Goal: Complete application form: Complete application form

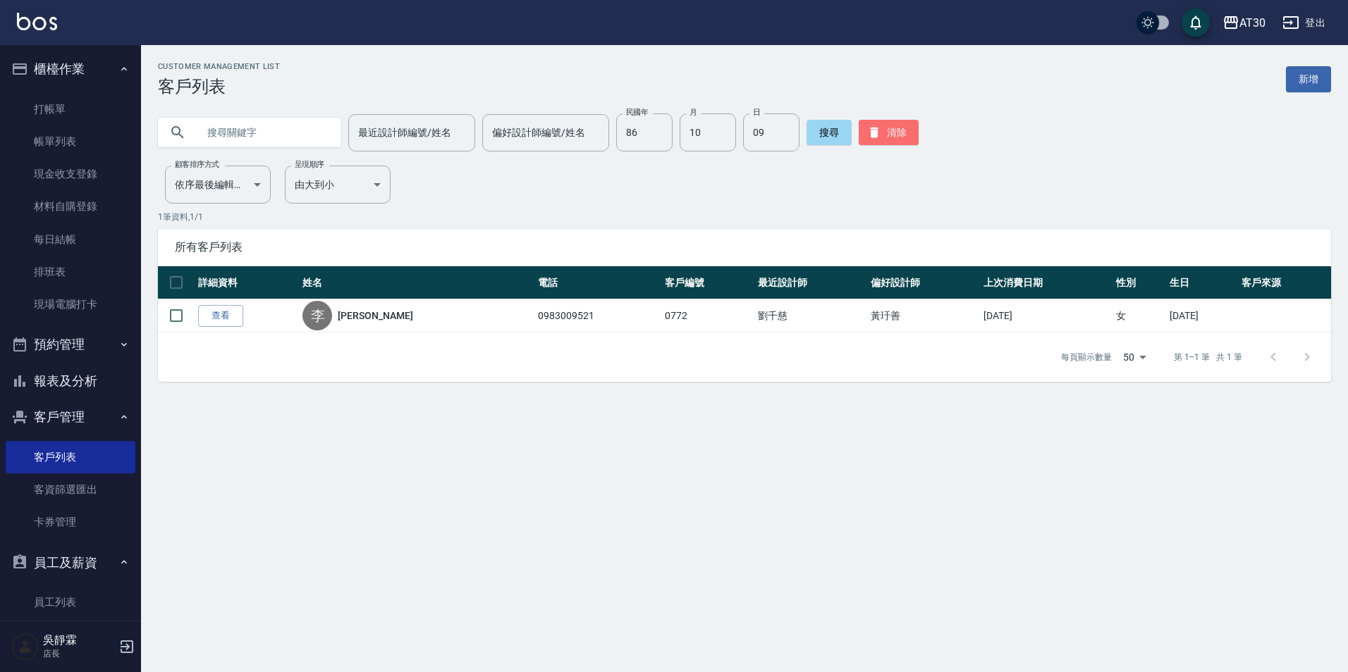
click at [879, 142] on button "清除" at bounding box center [889, 132] width 60 height 25
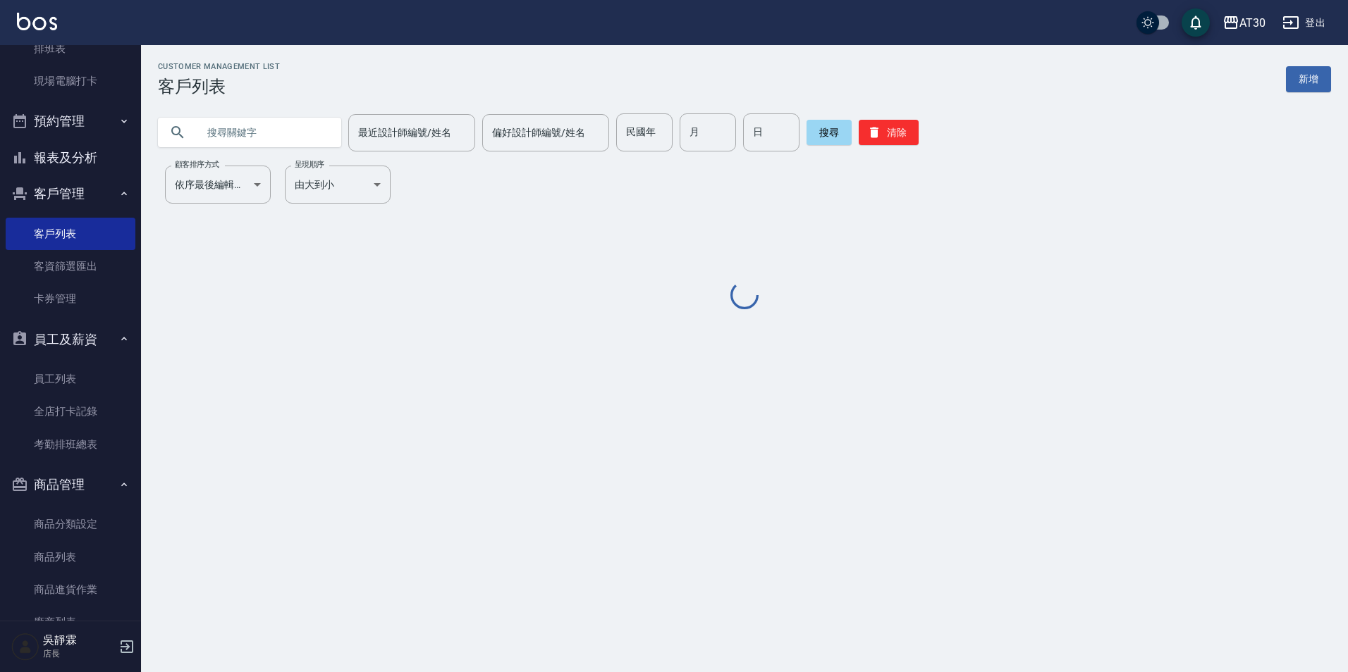
click at [271, 129] on input "text" at bounding box center [263, 132] width 133 height 38
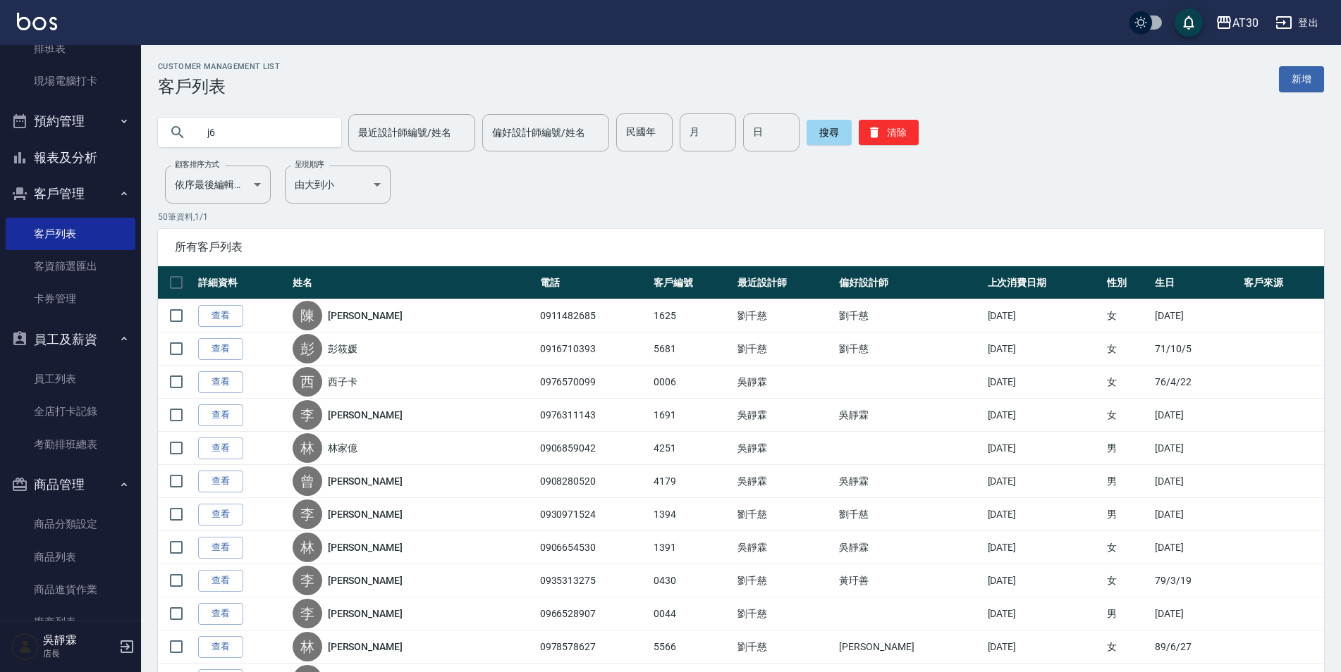
type input "j"
type input "無"
type input "物"
type input "伍"
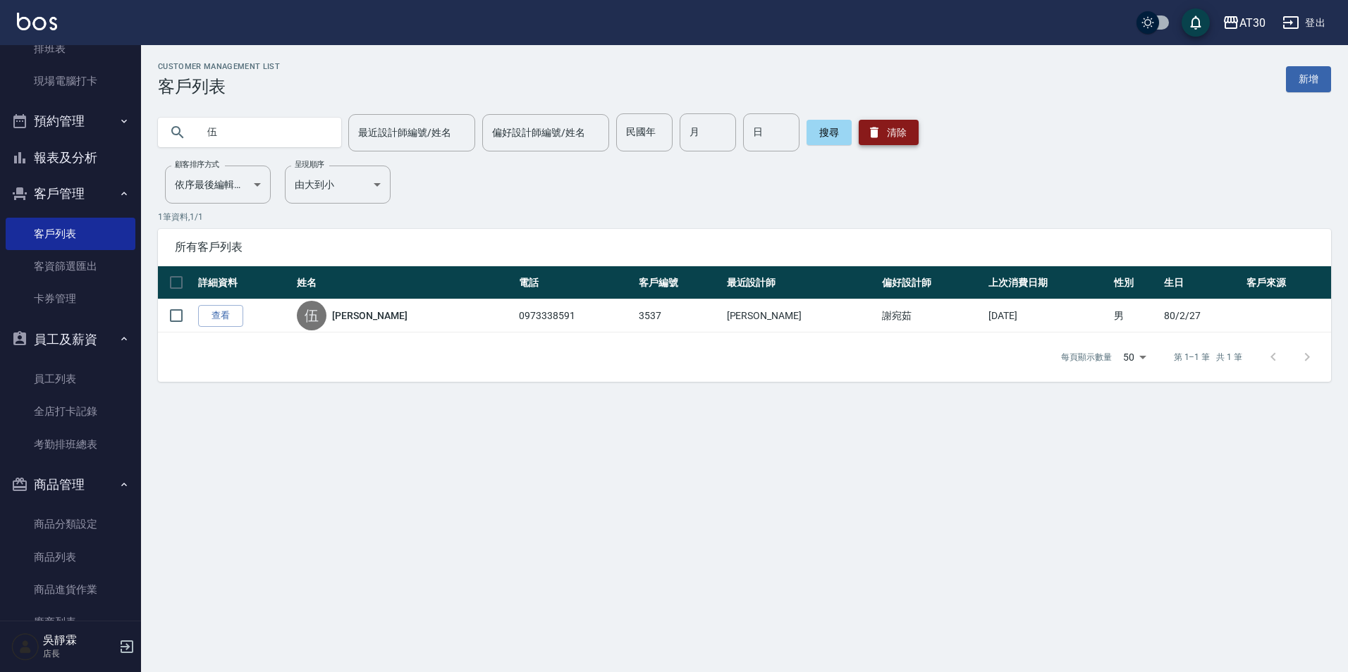
click at [889, 127] on button "清除" at bounding box center [889, 132] width 60 height 25
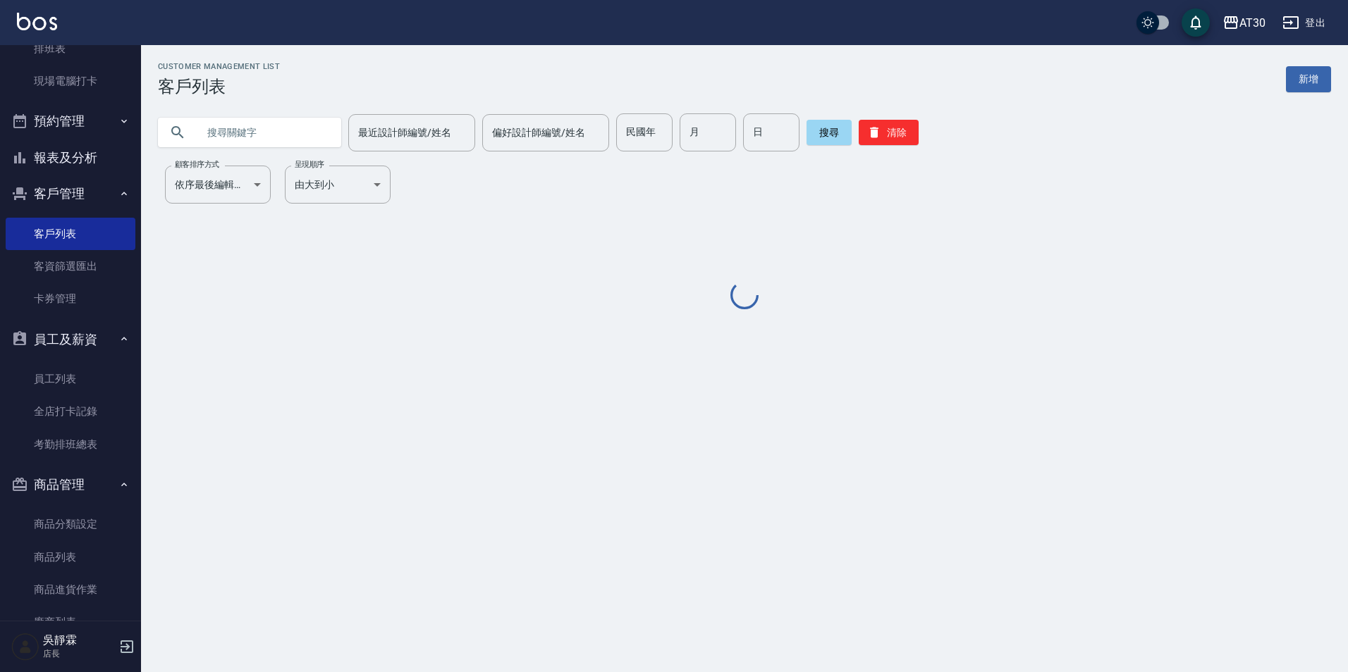
click at [645, 131] on div "民國年 民國年" at bounding box center [644, 132] width 56 height 38
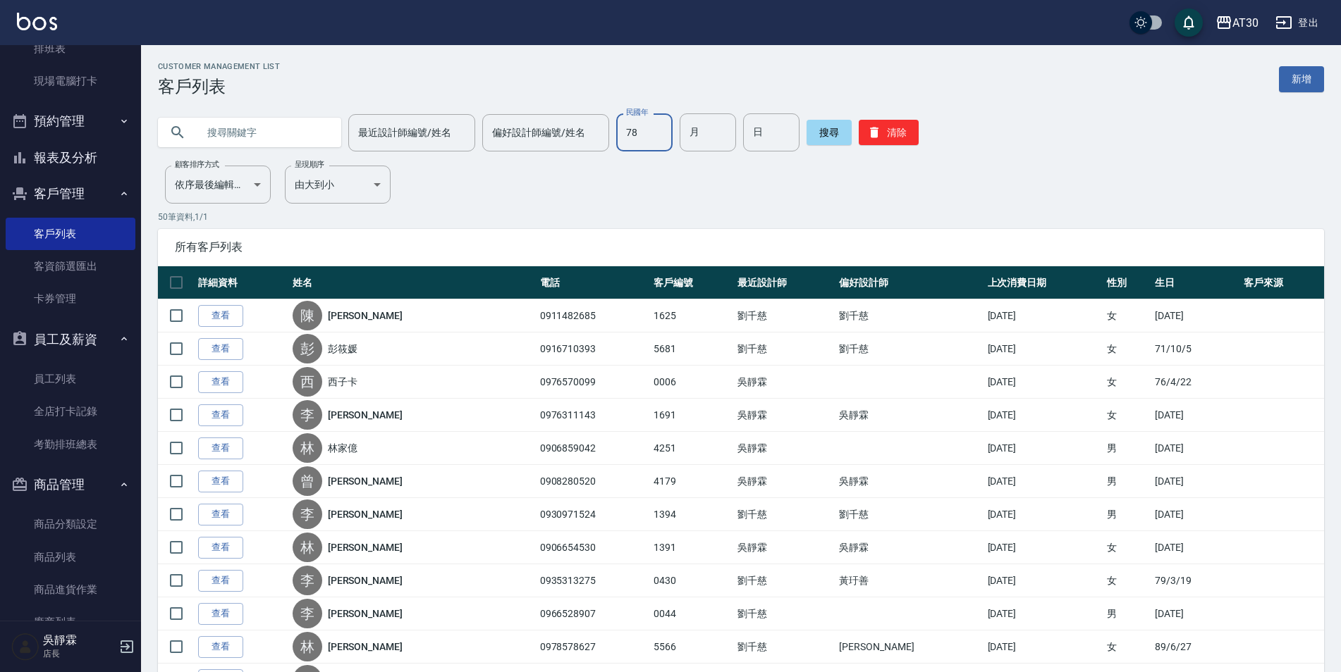
type input "78"
type input "08"
type input "22"
